Goal: Information Seeking & Learning: Learn about a topic

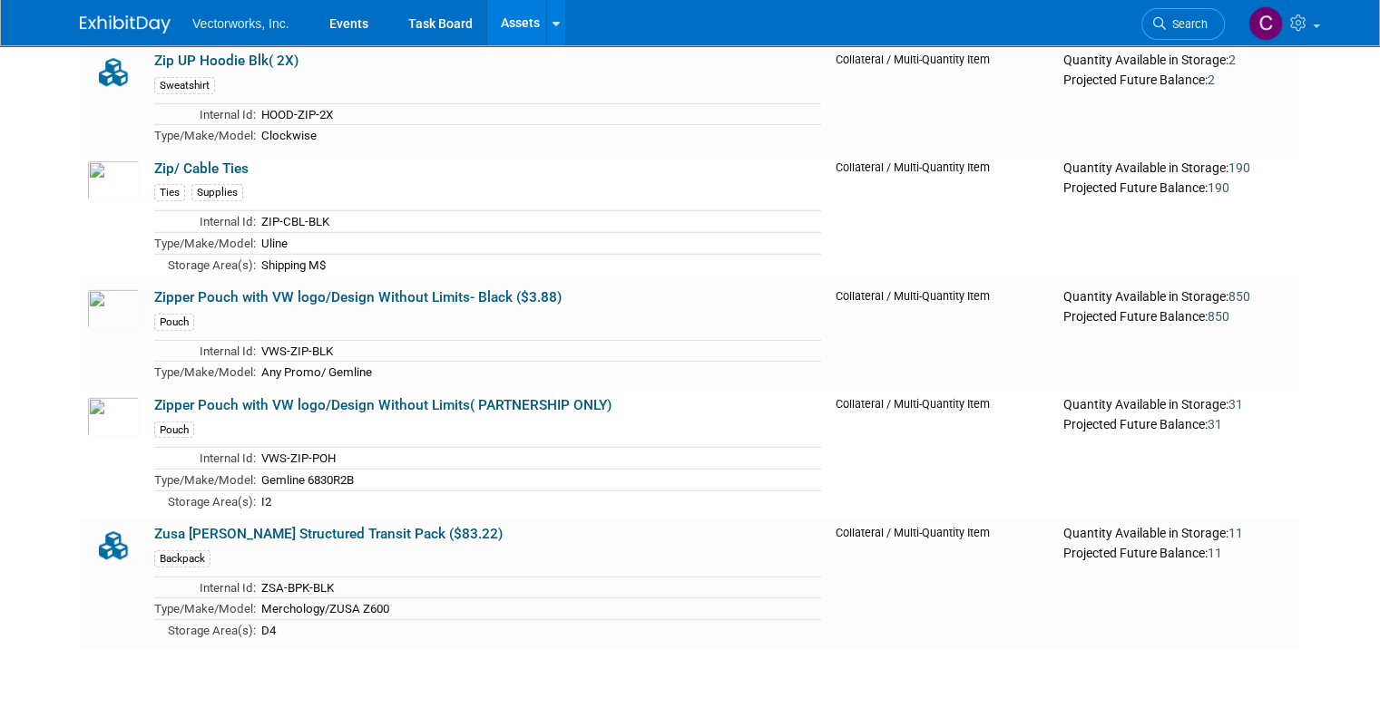
scroll to position [18373, 0]
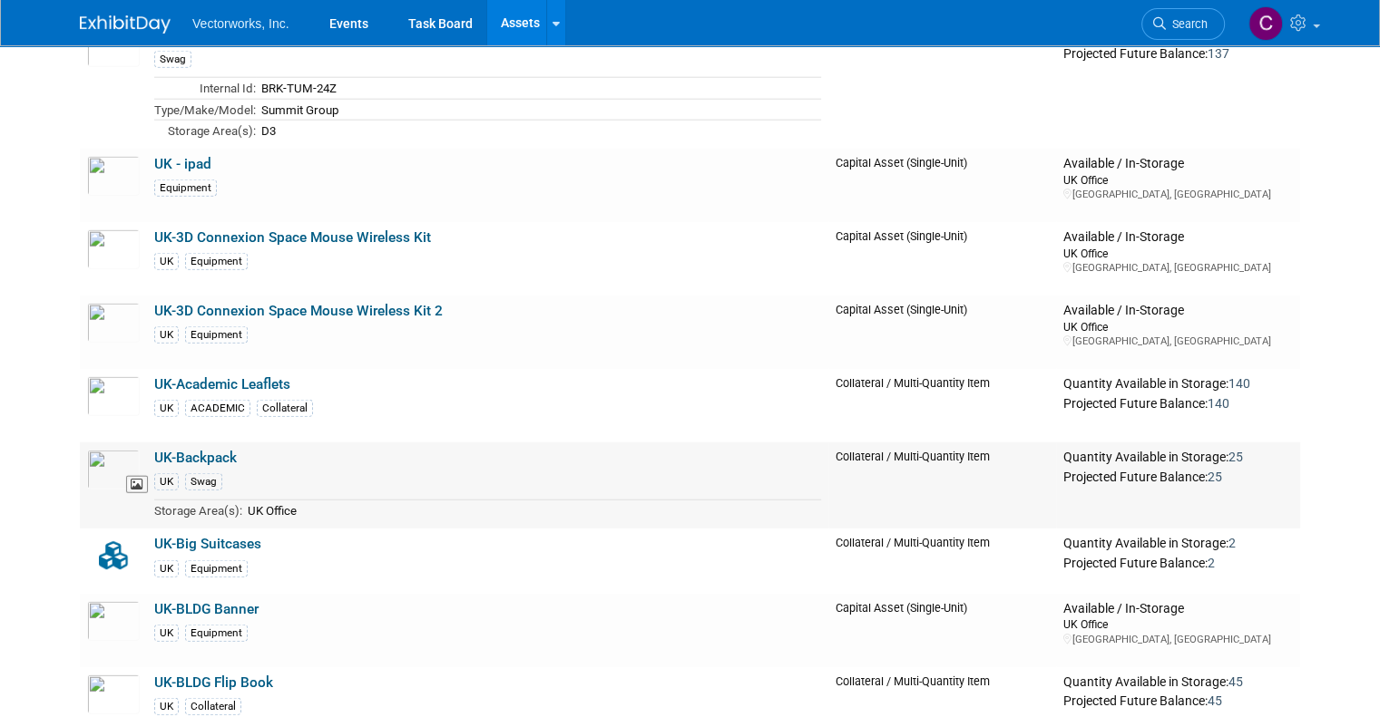
click at [102, 450] on img at bounding box center [113, 470] width 53 height 40
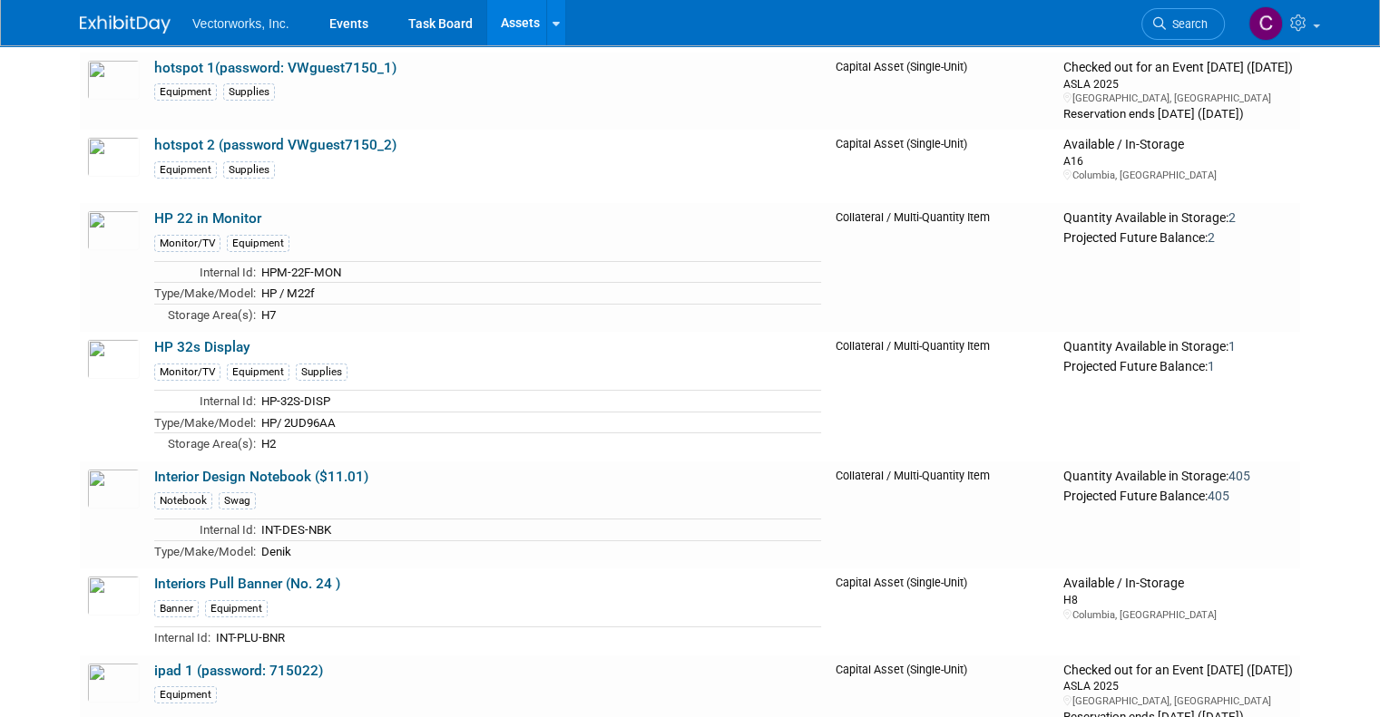
scroll to position [13488, 0]
click at [104, 467] on img at bounding box center [113, 487] width 53 height 40
drag, startPoint x: 133, startPoint y: 398, endPoint x: 290, endPoint y: 403, distance: 157.0
click at [290, 460] on td "Interior Design Notebook ($11.01) Notebook Swag Internal Id: INT-DES-NBK Type/M…" at bounding box center [487, 514] width 681 height 108
click at [147, 460] on td "Interior Design Notebook ($11.01) Notebook Swag Internal Id: INT-DES-NBK Type/M…" at bounding box center [487, 514] width 681 height 108
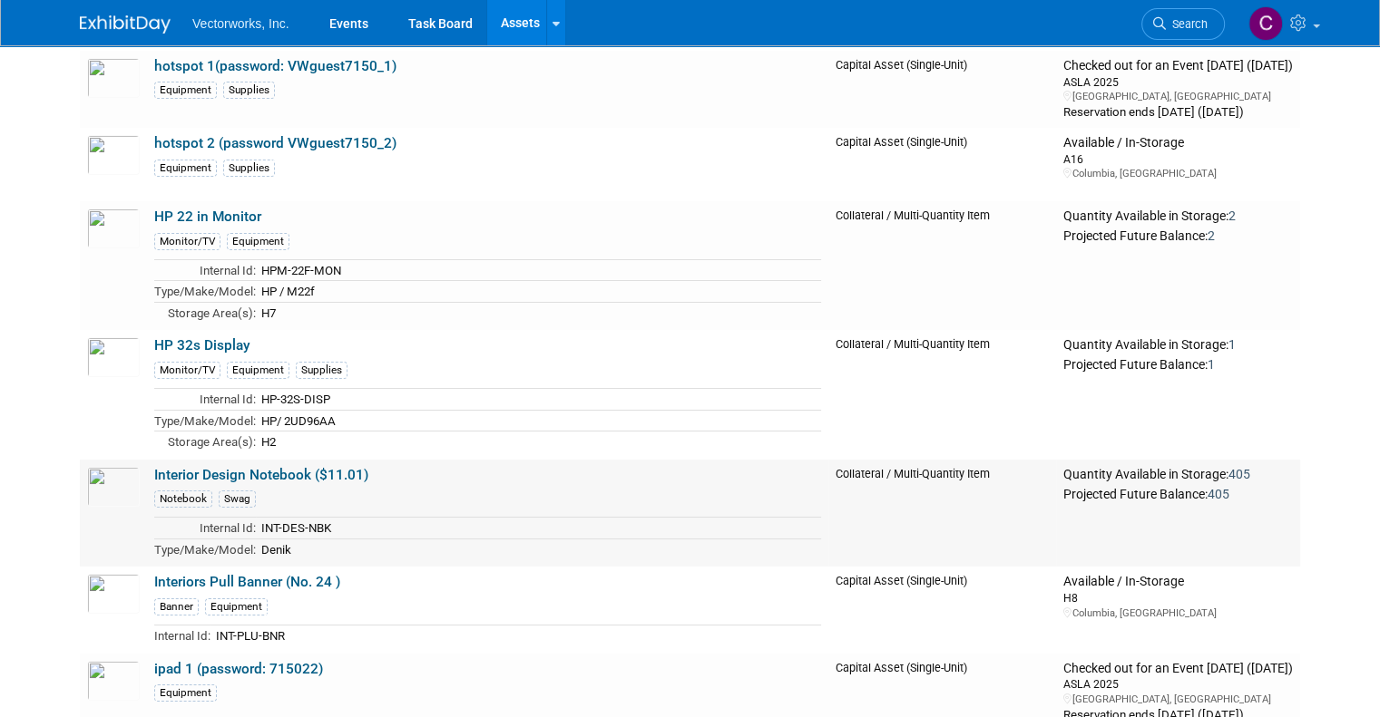
drag, startPoint x: 136, startPoint y: 399, endPoint x: 296, endPoint y: 393, distance: 159.8
click at [296, 460] on td "Interior Design Notebook ($11.01) Notebook Swag Internal Id: INT-DES-NBK Type/M…" at bounding box center [487, 514] width 681 height 108
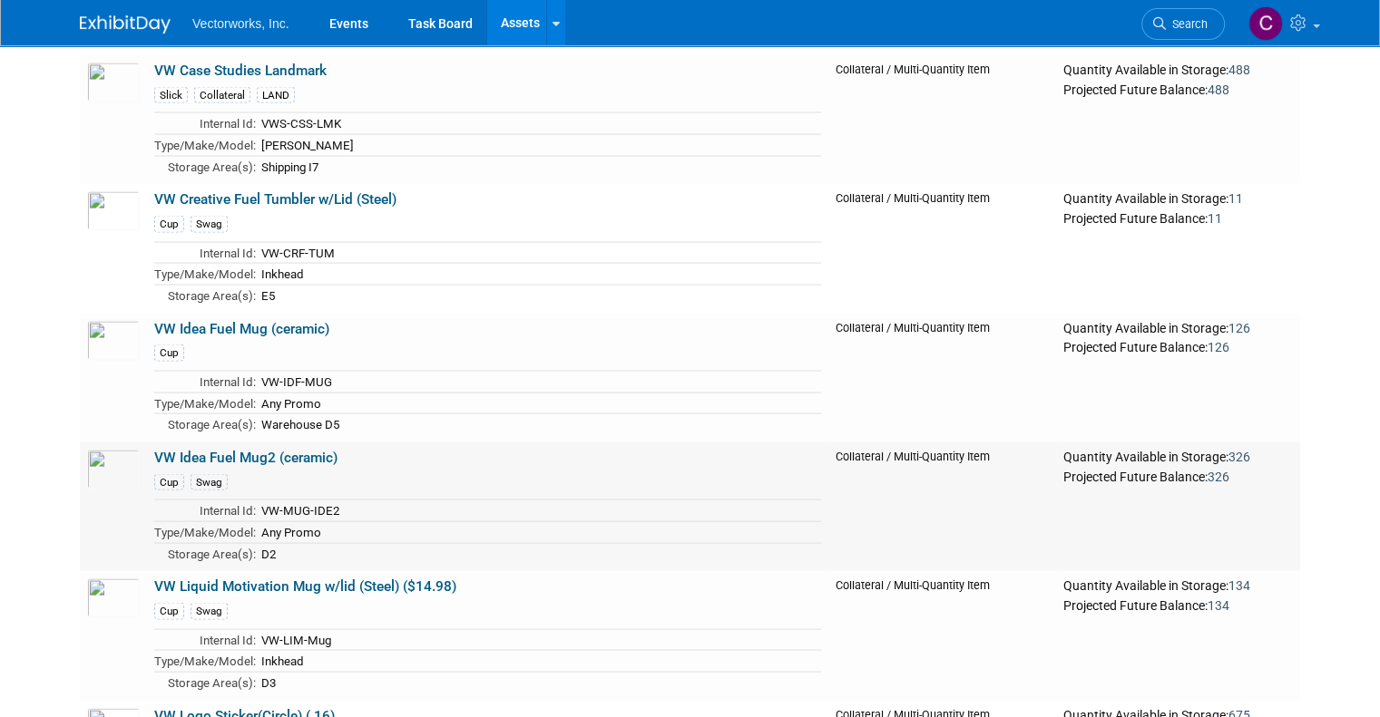
scroll to position [24246, 0]
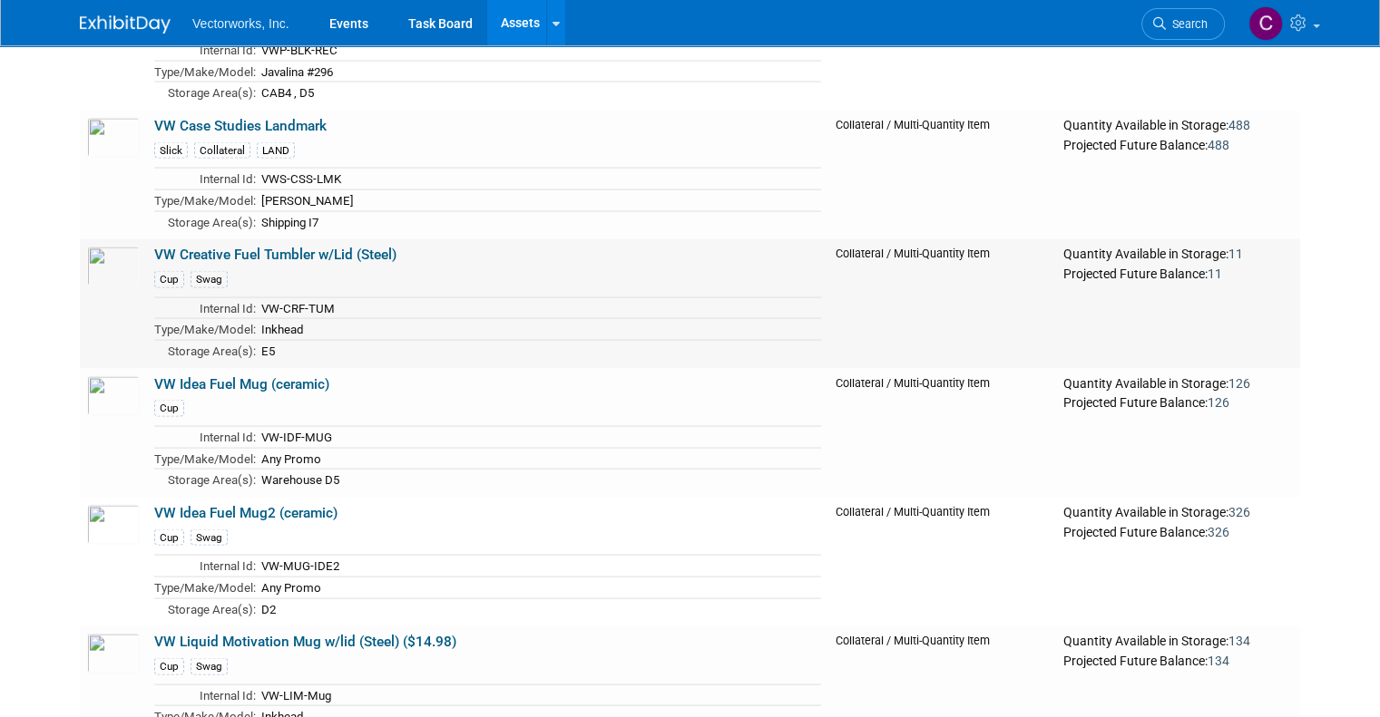
drag, startPoint x: 134, startPoint y: 122, endPoint x: 401, endPoint y: 119, distance: 266.7
click at [401, 239] on td "VW Creative Fuel Tumbler w/Lid (Steel) Cup Swag Internal Id: VW-CRF-TUM Type/Ma…" at bounding box center [487, 303] width 681 height 129
copy link "VW Creative Fuel Tumbler w/Lid (Steel)"
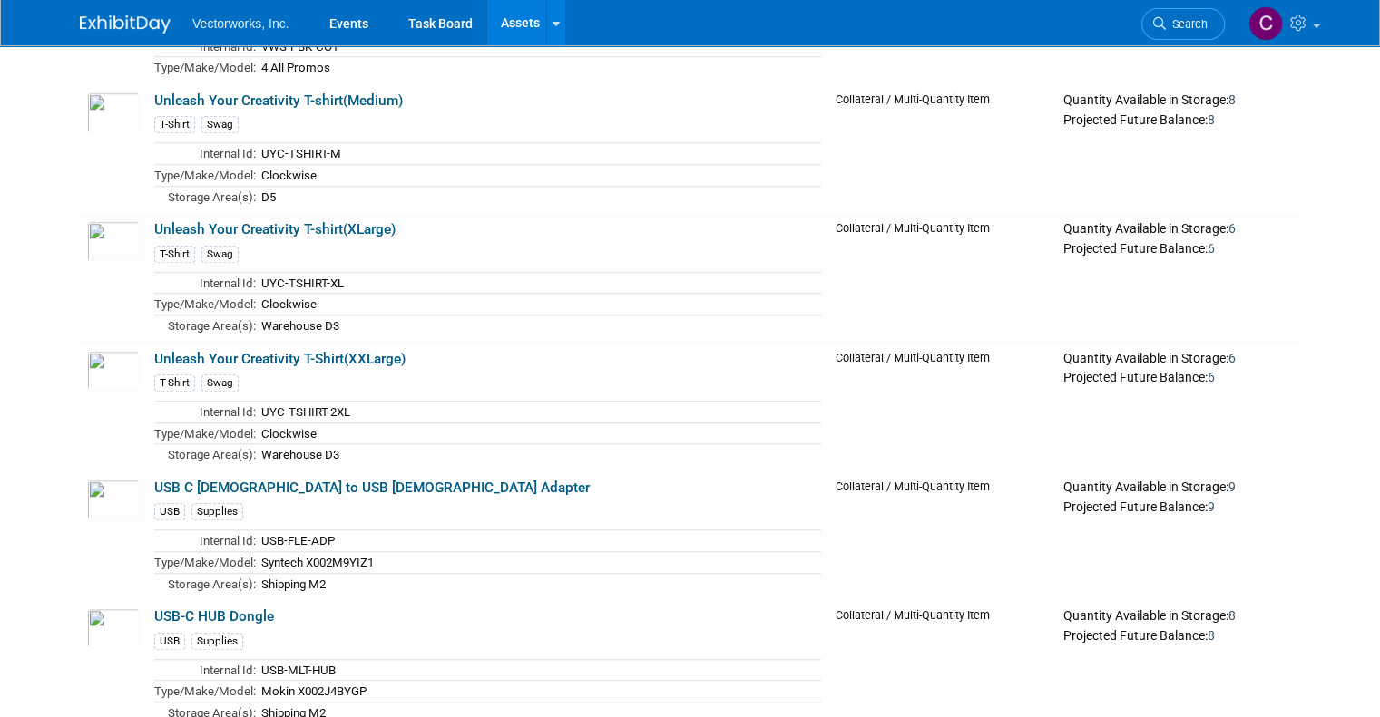
scroll to position [24762, 0]
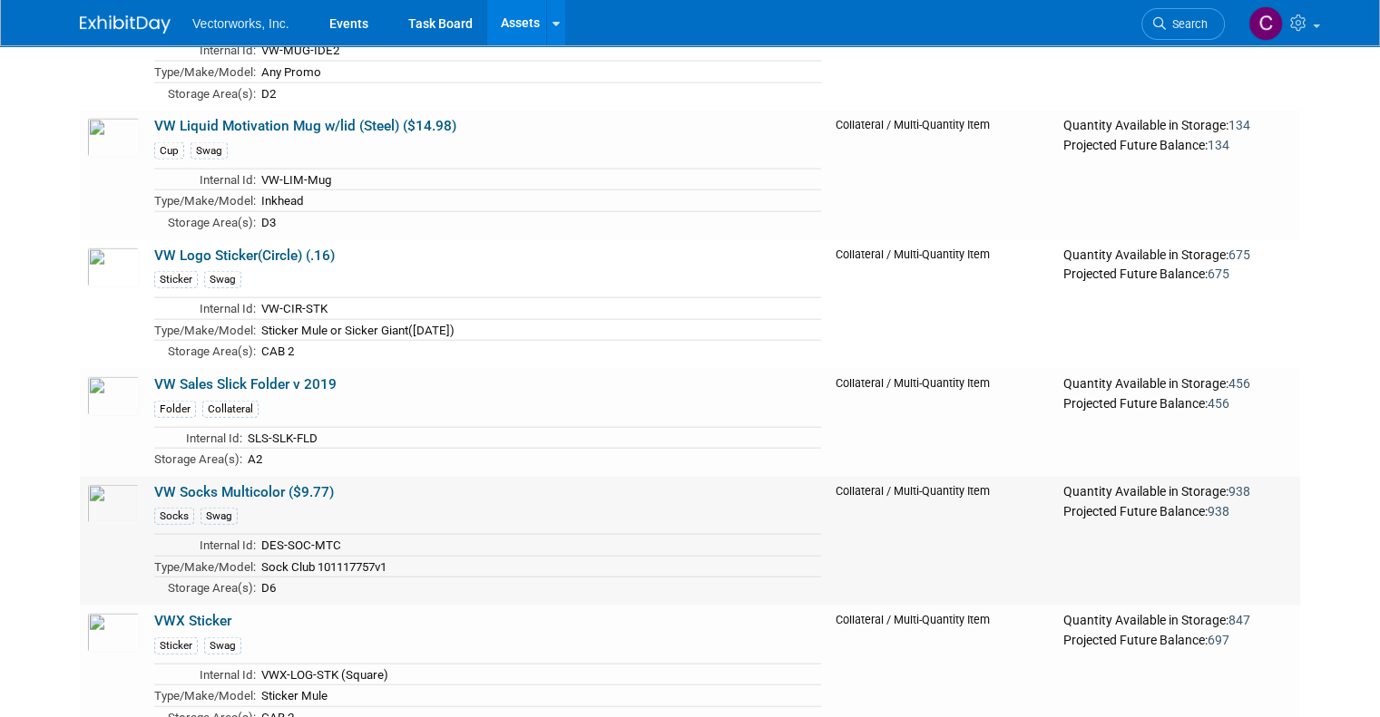
drag, startPoint x: 134, startPoint y: 353, endPoint x: 267, endPoint y: 360, distance: 132.6
click at [267, 477] on td "VW Socks Multicolor ($9.77) Socks Swag Internal Id: DES-SOC-MTC Type/Make/Model…" at bounding box center [487, 541] width 681 height 129
copy link "VW Socks Multicolor"
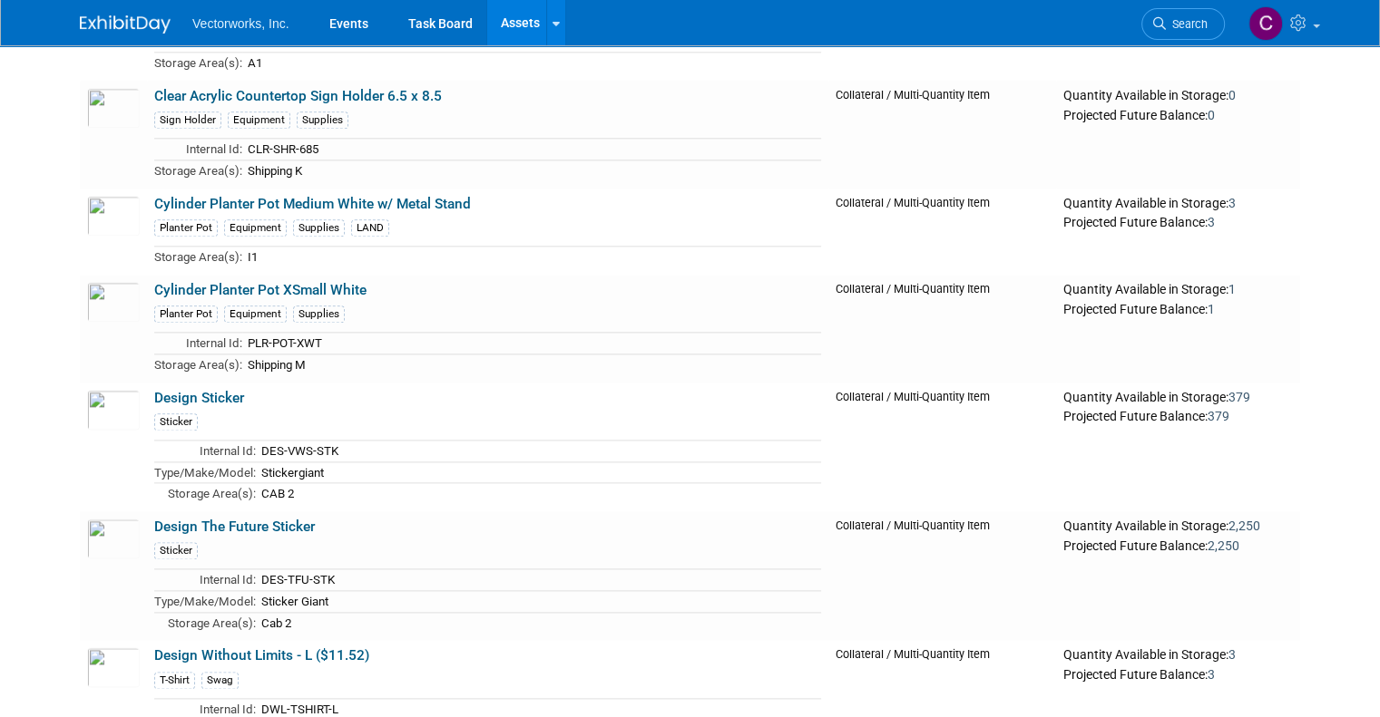
scroll to position [9449, 0]
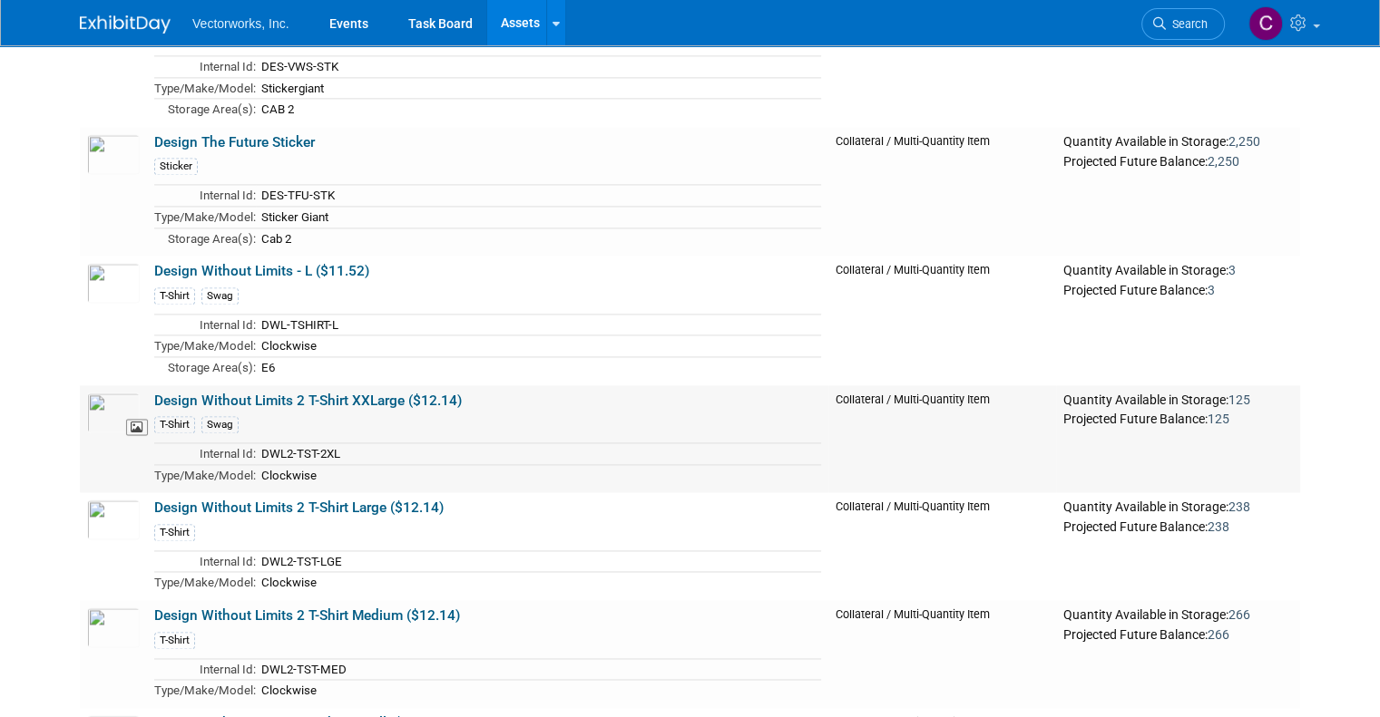
click at [101, 393] on img at bounding box center [113, 413] width 53 height 40
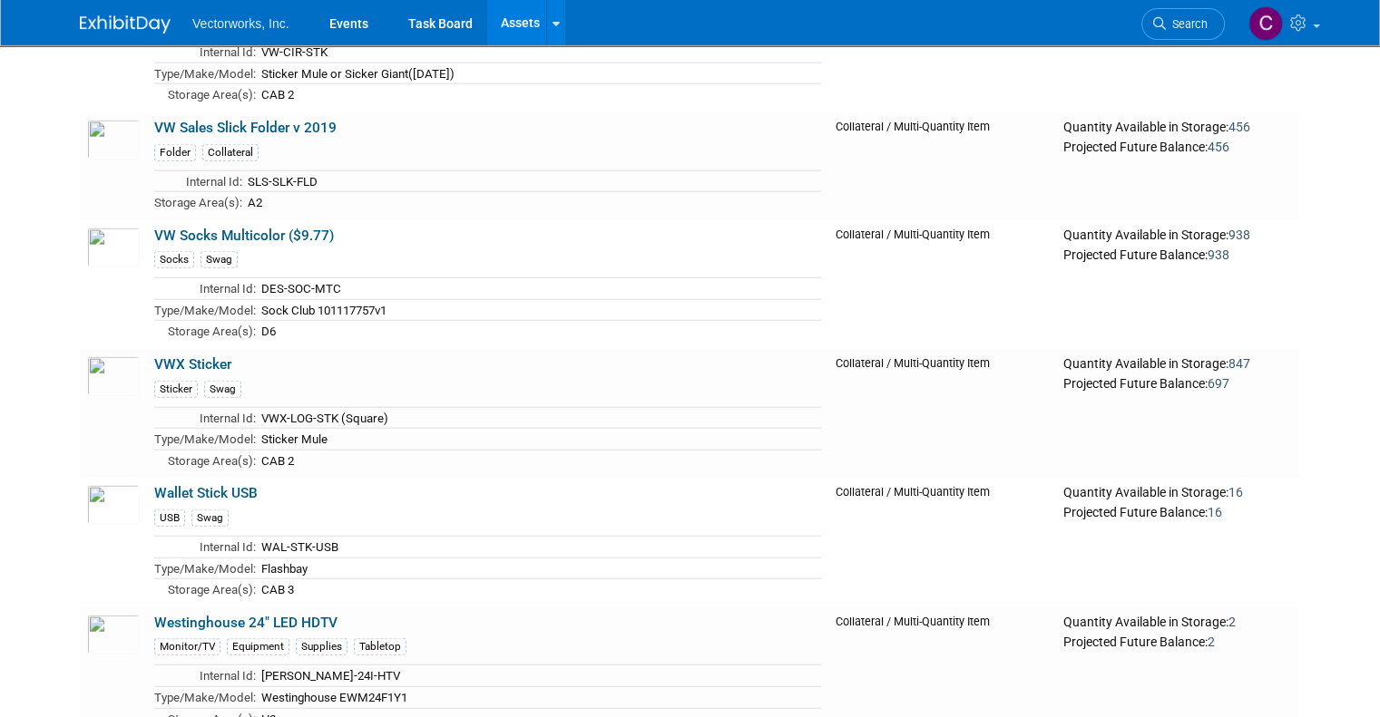
scroll to position [8402, 0]
